Goal: Task Accomplishment & Management: Complete application form

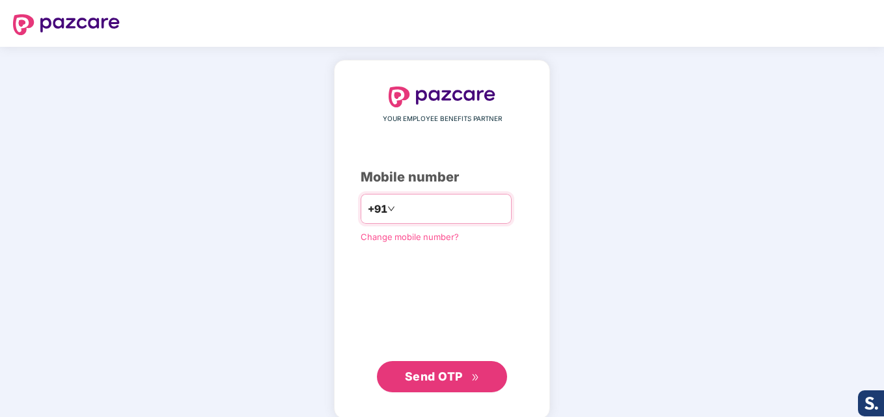
type input "**********"
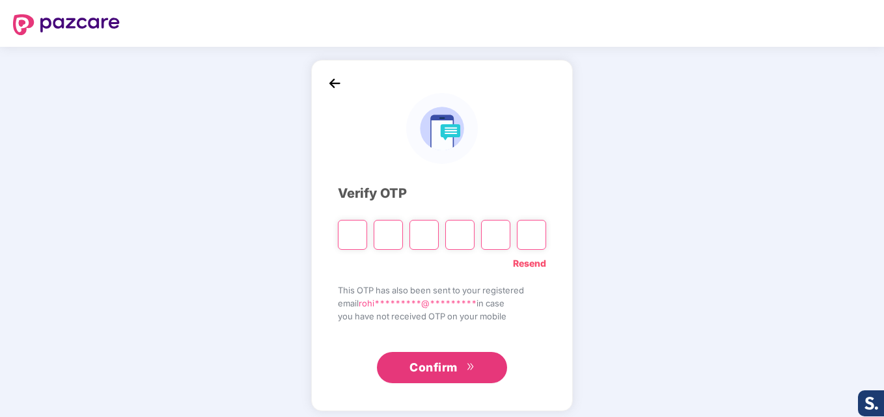
type input "*"
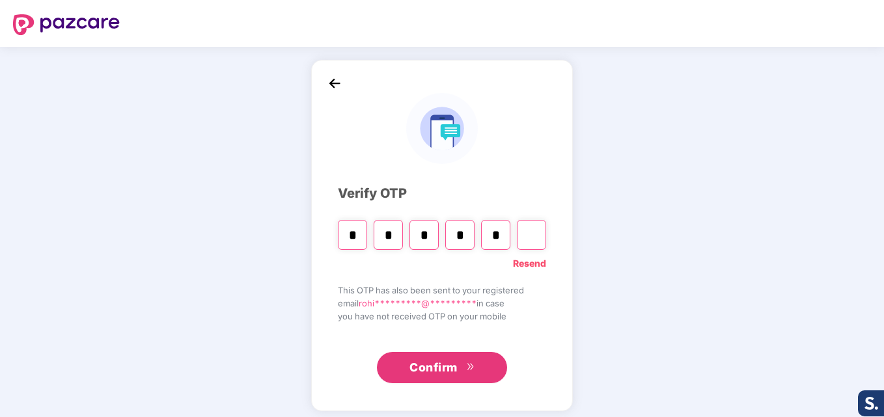
type input "*"
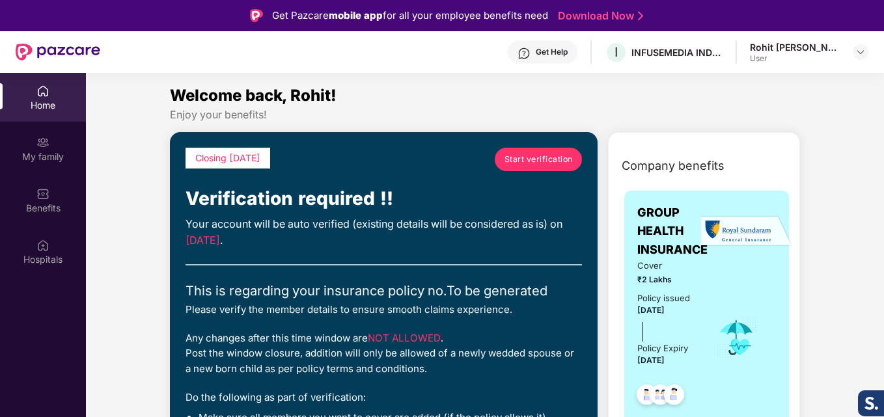
click at [512, 162] on span "Start verification" at bounding box center [539, 159] width 68 height 12
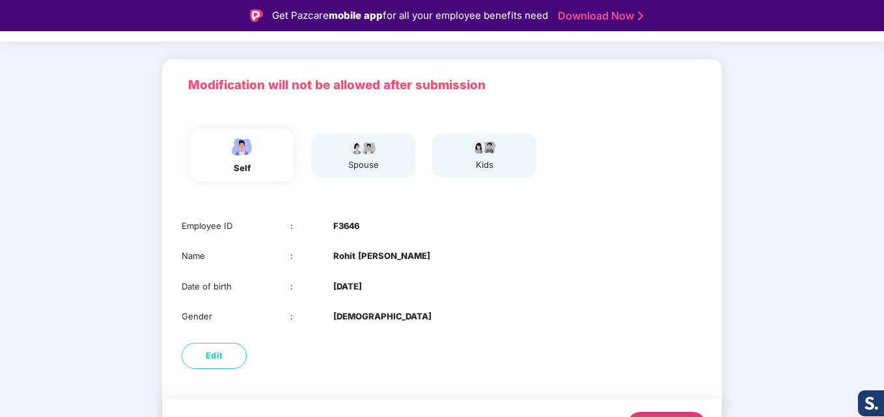
scroll to position [98, 0]
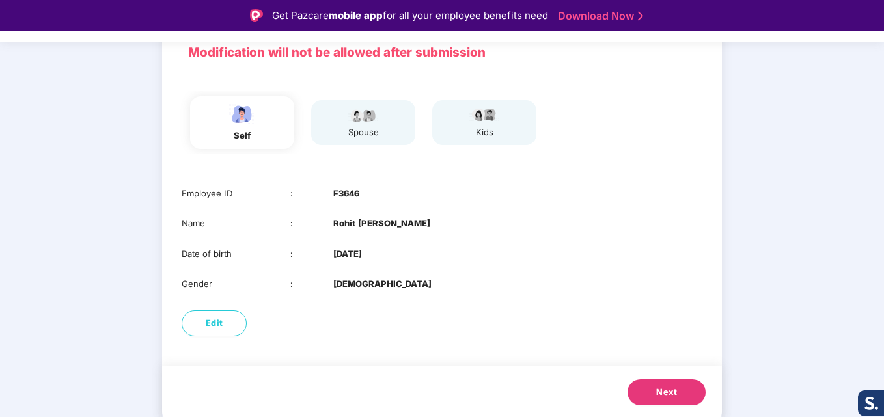
click at [698, 390] on button "Next" at bounding box center [667, 393] width 78 height 26
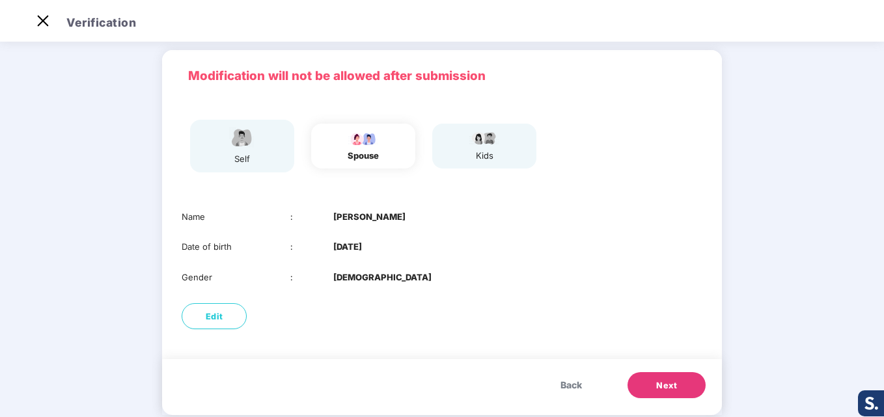
scroll to position [65, 0]
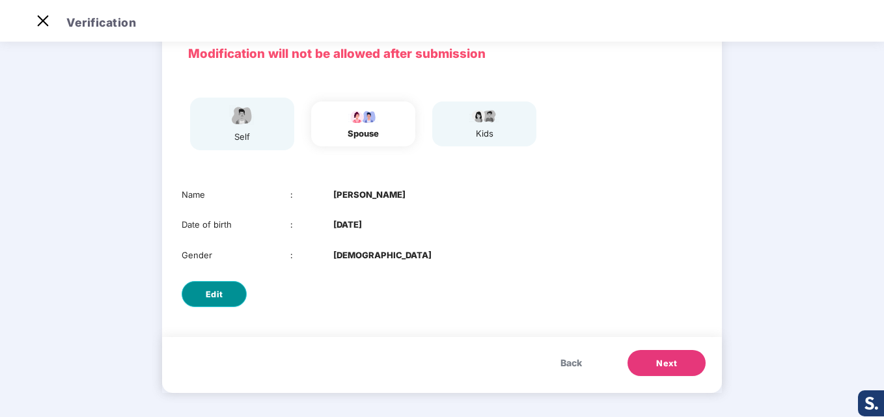
click at [223, 299] on button "Edit" at bounding box center [214, 294] width 65 height 26
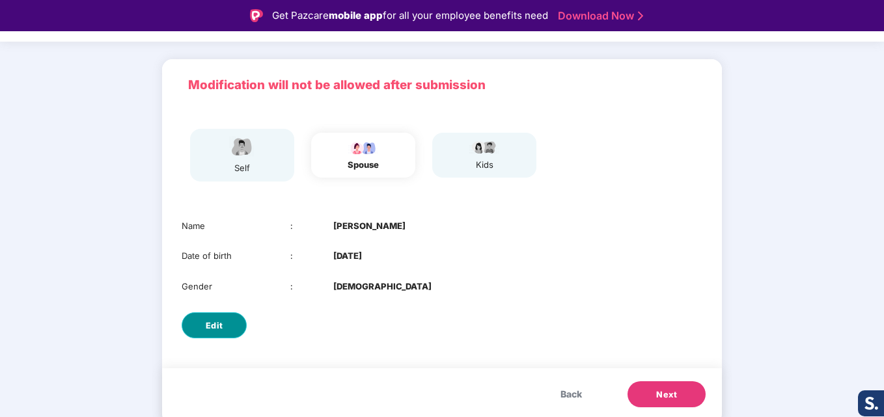
select select "******"
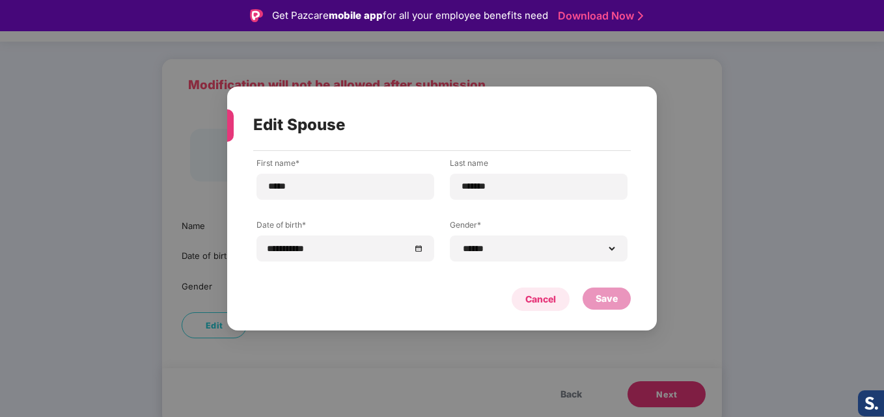
click at [538, 299] on div "Cancel" at bounding box center [540, 299] width 31 height 14
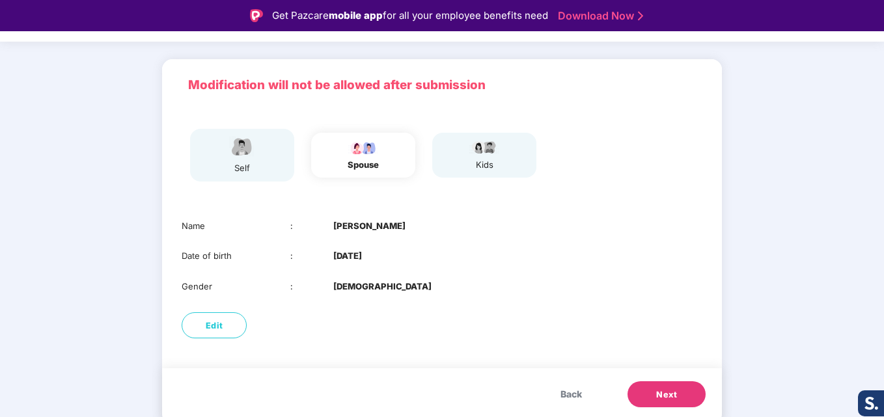
click at [658, 390] on span "Next" at bounding box center [666, 395] width 21 height 13
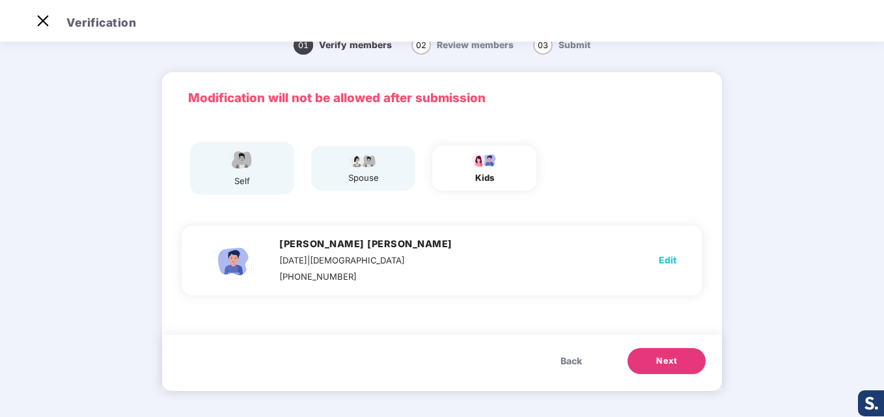
click at [659, 361] on span "Next" at bounding box center [666, 361] width 21 height 13
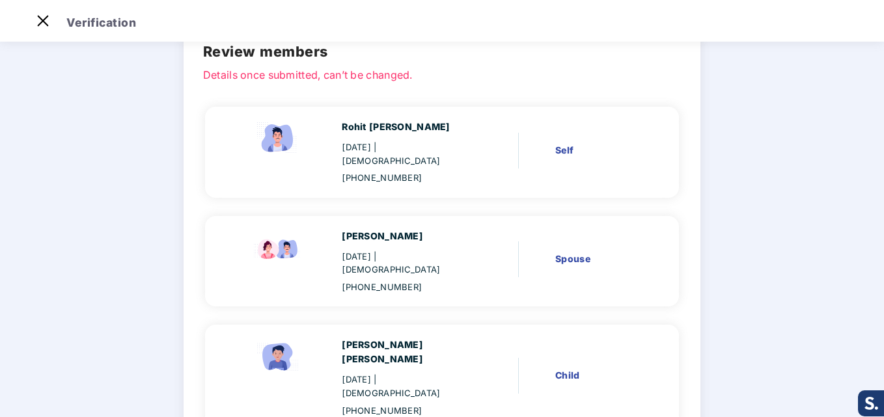
scroll to position [133, 0]
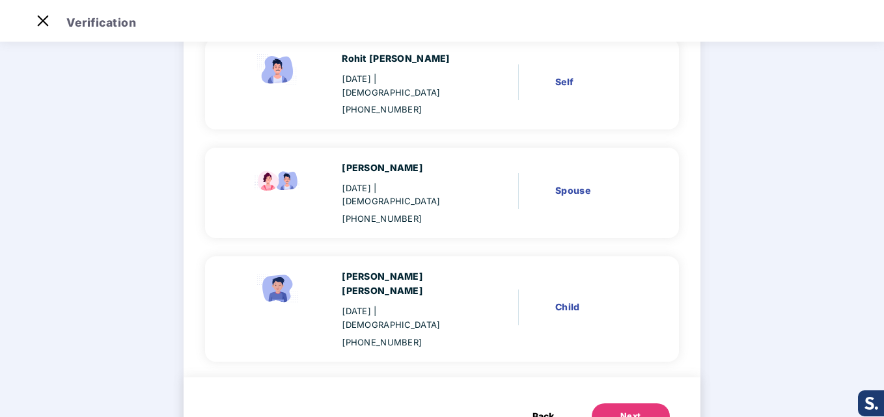
click at [621, 410] on div "Next" at bounding box center [631, 416] width 21 height 13
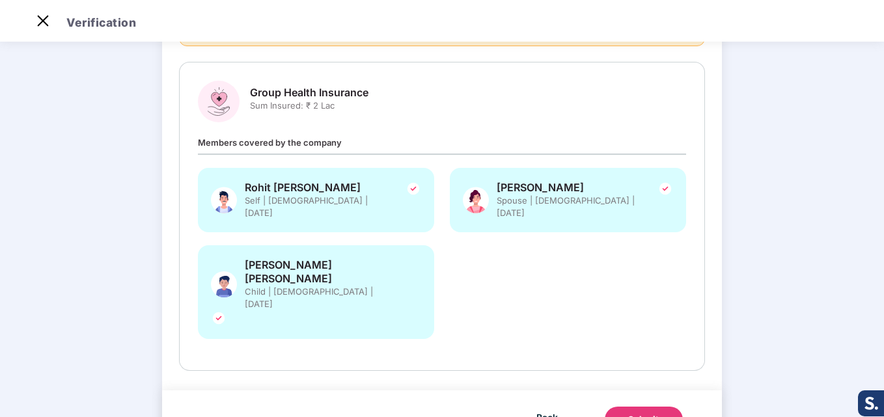
scroll to position [0, 0]
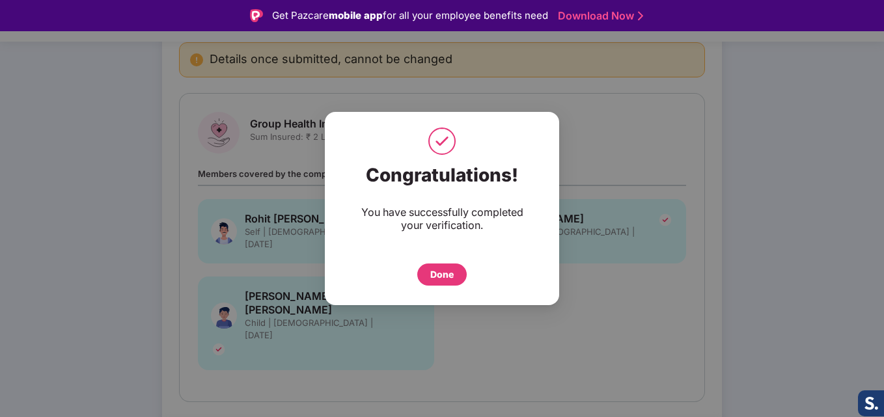
click at [427, 276] on div "Done" at bounding box center [441, 275] width 49 height 22
